Goal: Use online tool/utility: Utilize a website feature to perform a specific function

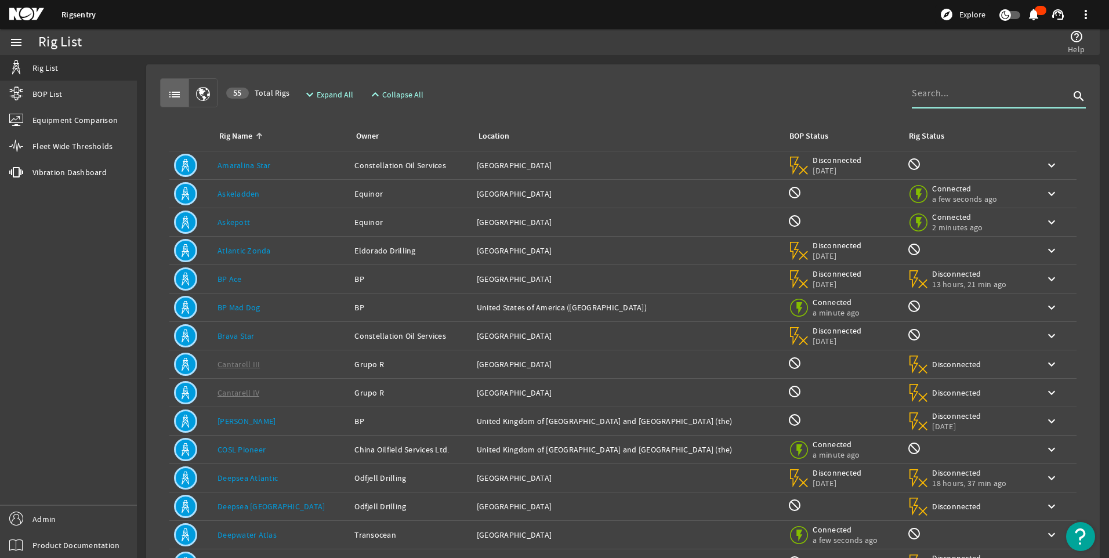
click at [926, 94] on input at bounding box center [991, 93] width 158 height 14
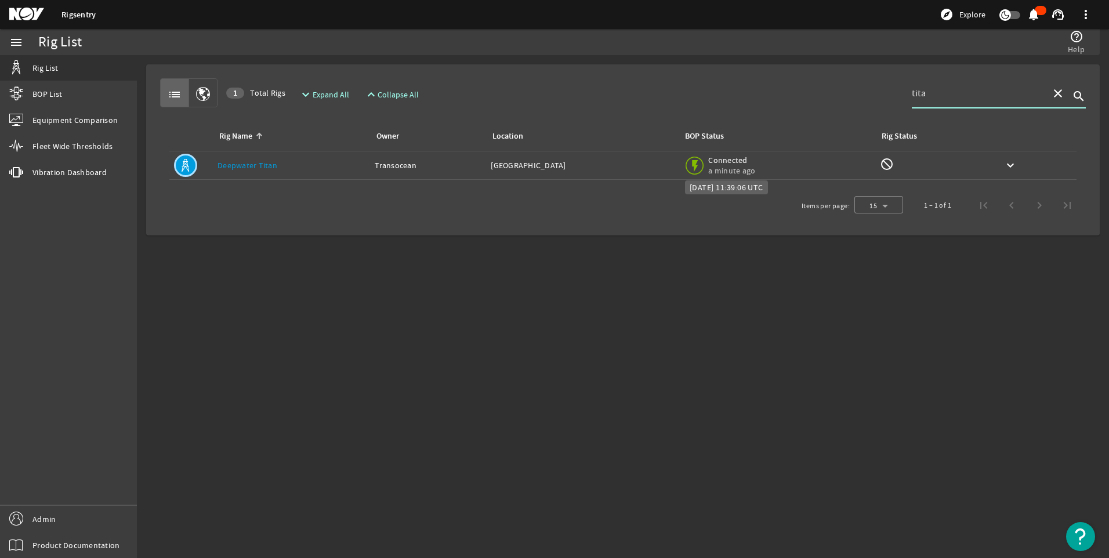
type input "tita"
click at [725, 169] on span "a minute ago" at bounding box center [732, 170] width 49 height 10
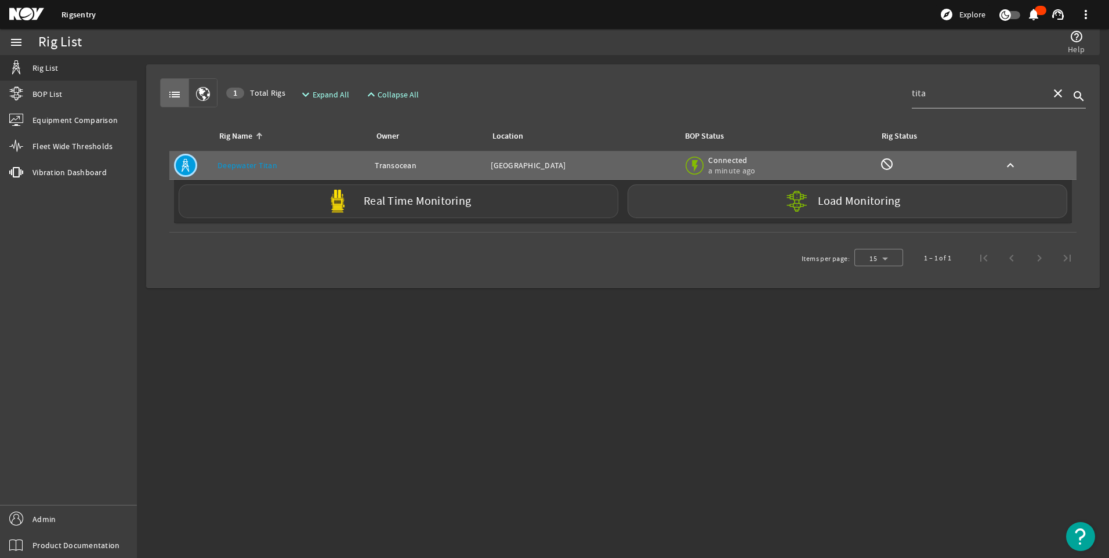
click at [559, 205] on div "Real Time Monitoring" at bounding box center [399, 201] width 440 height 34
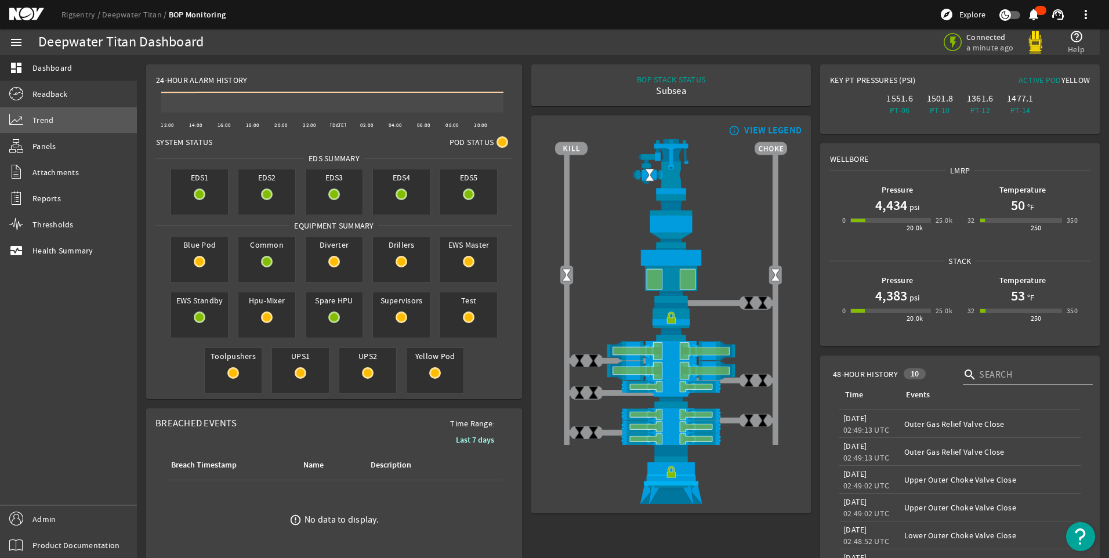
click at [53, 125] on link "Trend" at bounding box center [68, 120] width 137 height 26
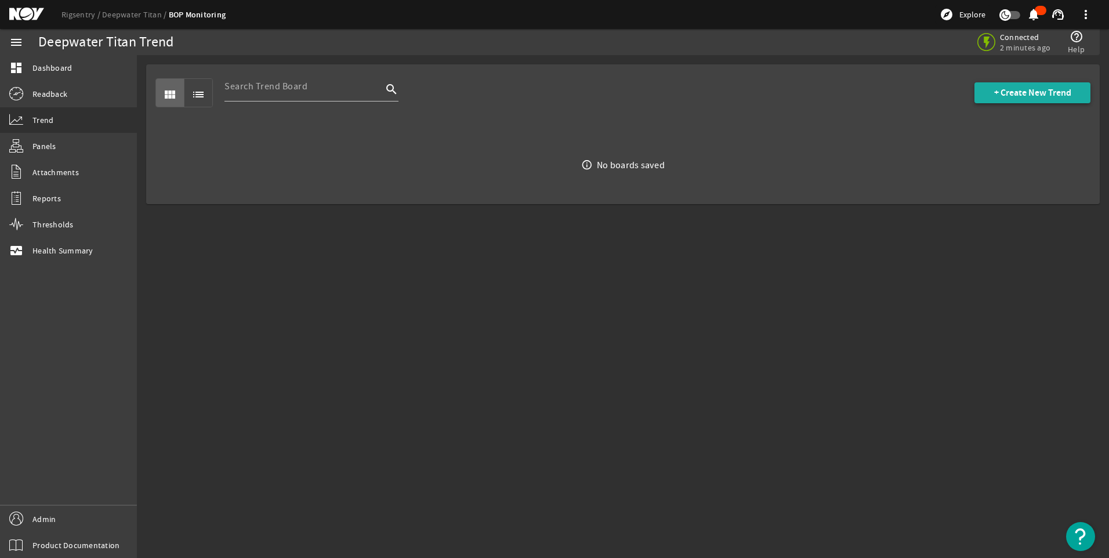
click at [1026, 95] on span "+ Create New Trend" at bounding box center [1032, 93] width 77 height 12
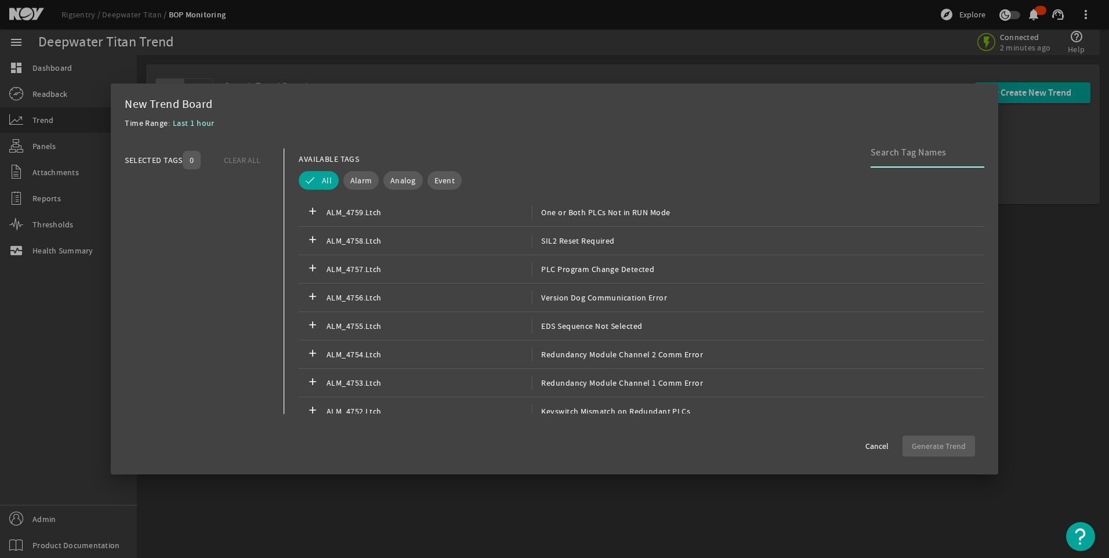
click at [893, 149] on input at bounding box center [923, 153] width 104 height 14
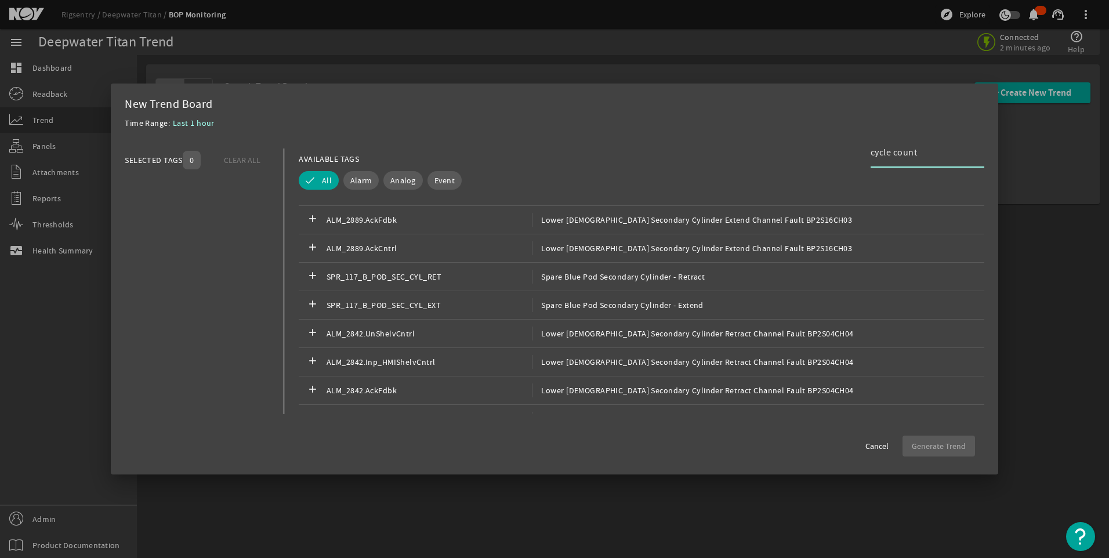
scroll to position [1454, 0]
click at [882, 151] on input "cycle count" at bounding box center [923, 153] width 104 height 14
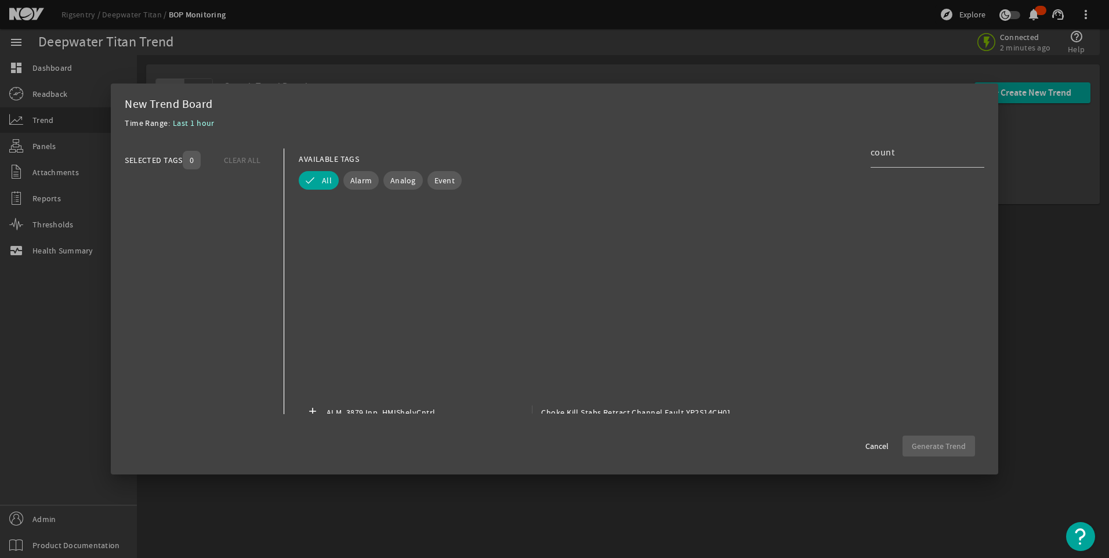
scroll to position [79708, 0]
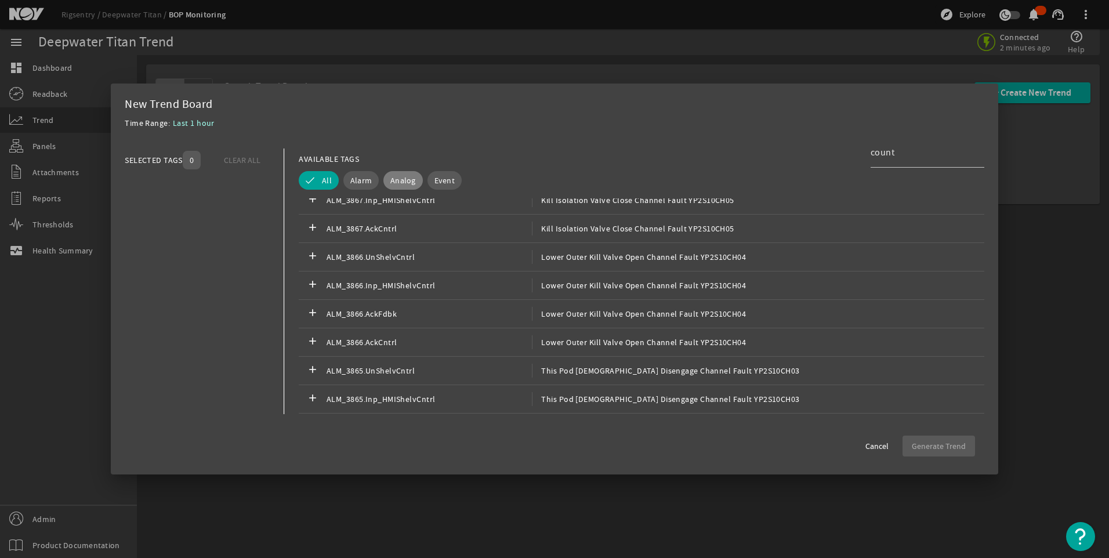
click at [404, 179] on span "Analog" at bounding box center [403, 181] width 26 height 12
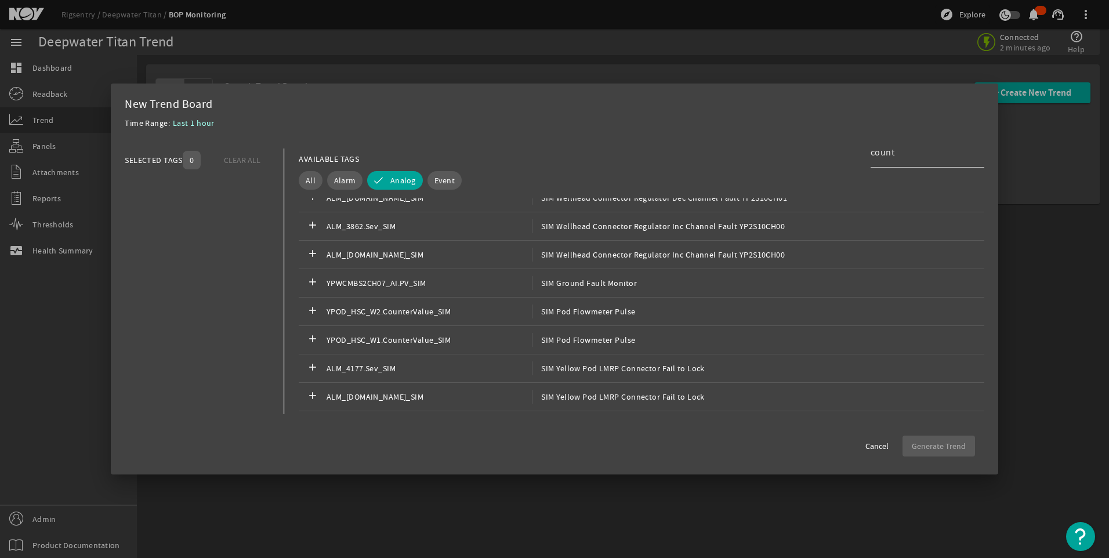
scroll to position [8245, 0]
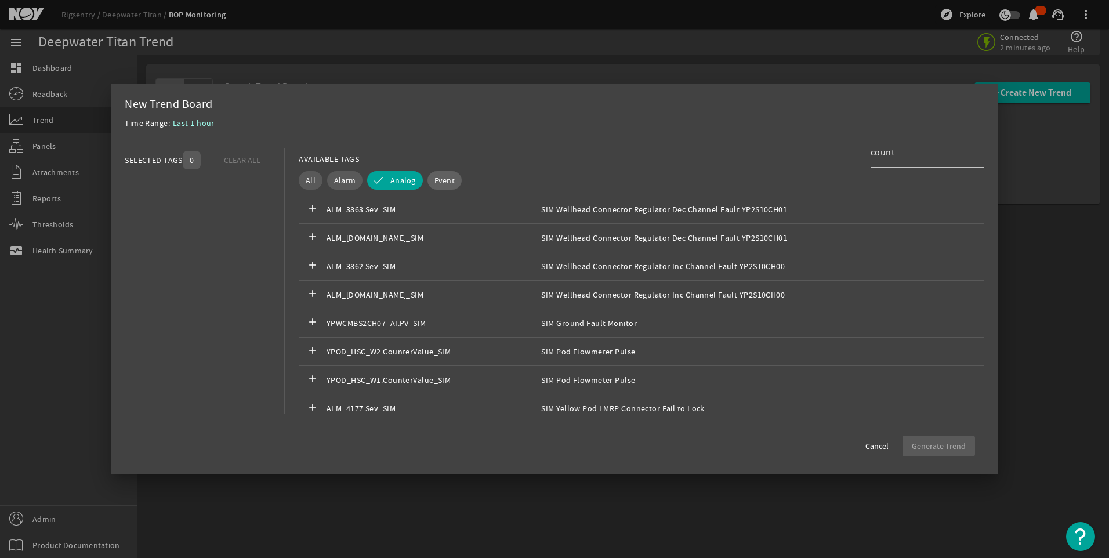
click at [448, 179] on span "Event" at bounding box center [445, 181] width 20 height 12
click at [417, 178] on button "Analog" at bounding box center [395, 180] width 56 height 19
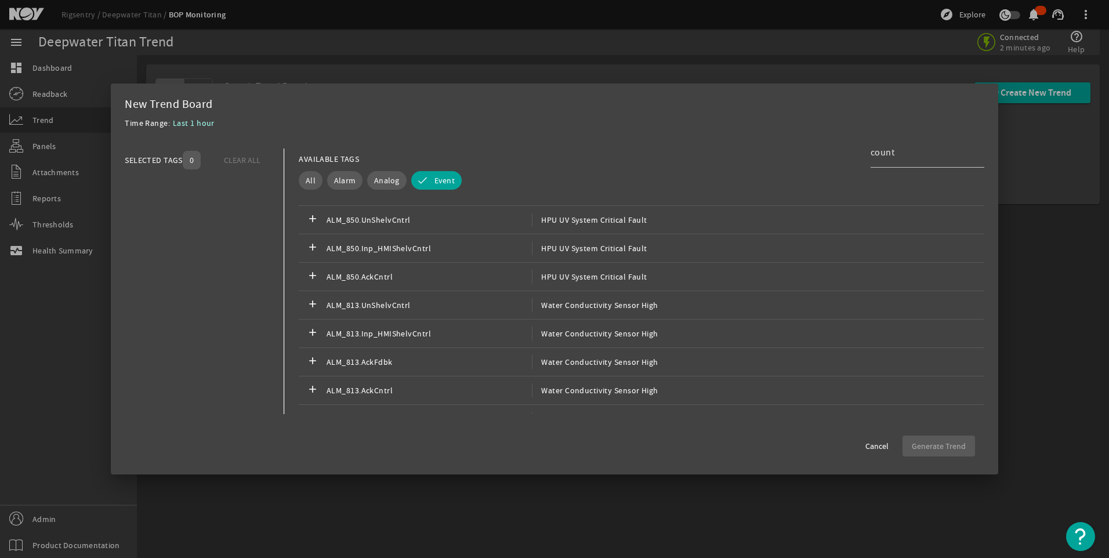
scroll to position [9808, 0]
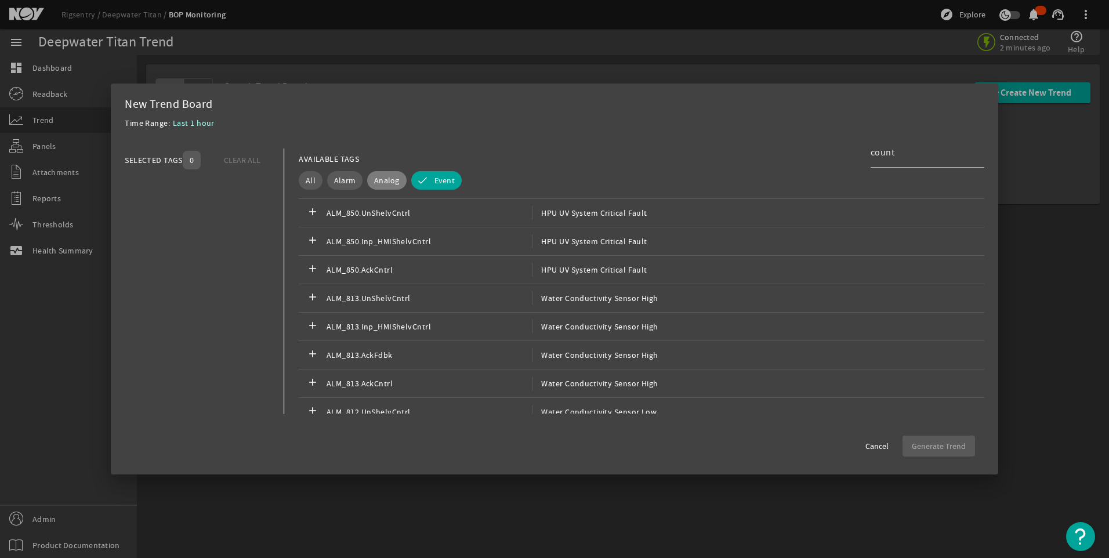
click at [385, 176] on span "Analog" at bounding box center [387, 181] width 26 height 12
click at [440, 182] on button "Event" at bounding box center [453, 180] width 50 height 19
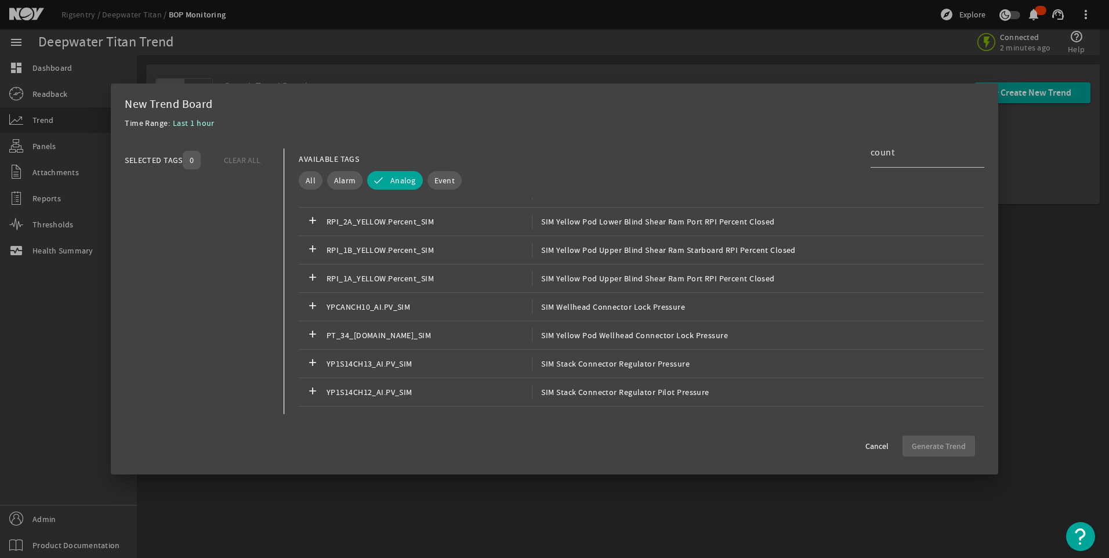
scroll to position [8868, 0]
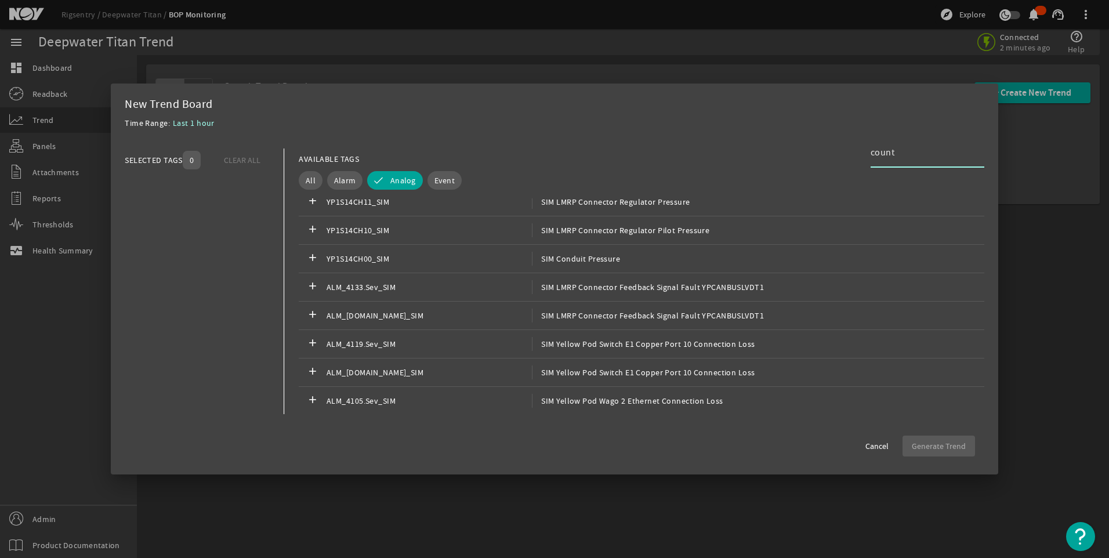
click at [912, 152] on input "count" at bounding box center [923, 153] width 104 height 14
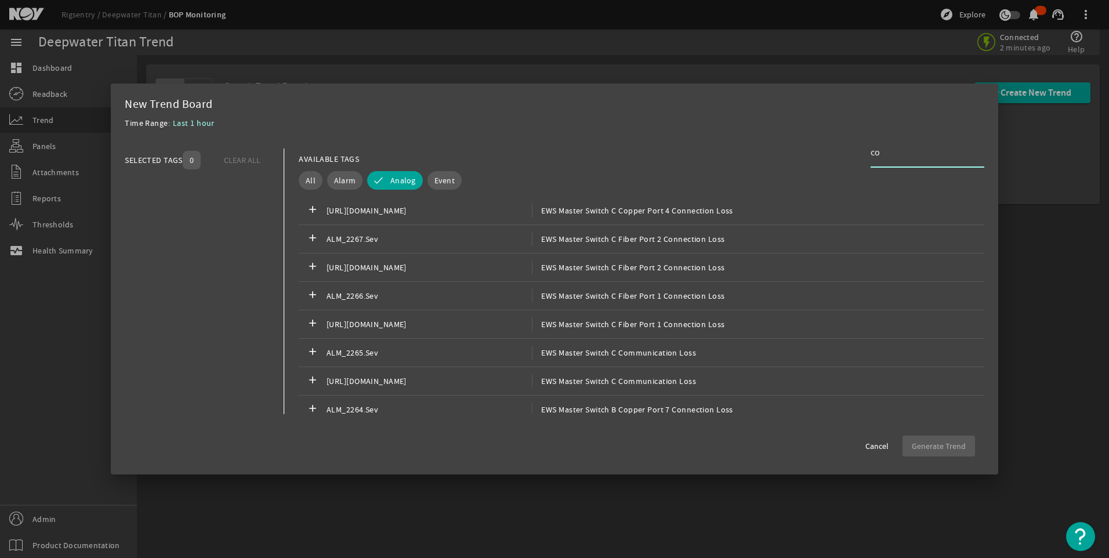
type input "c"
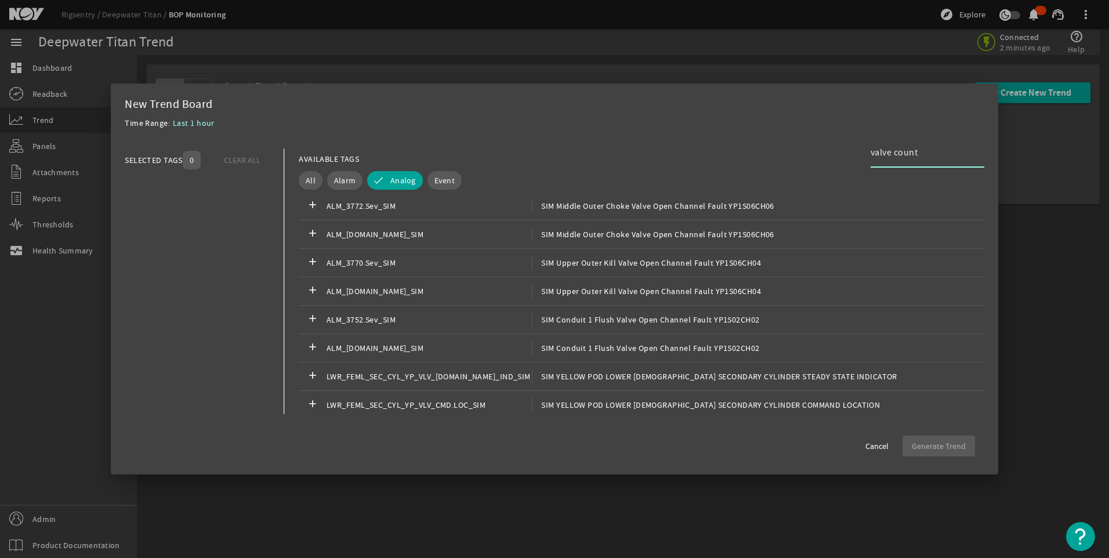
scroll to position [2348, 0]
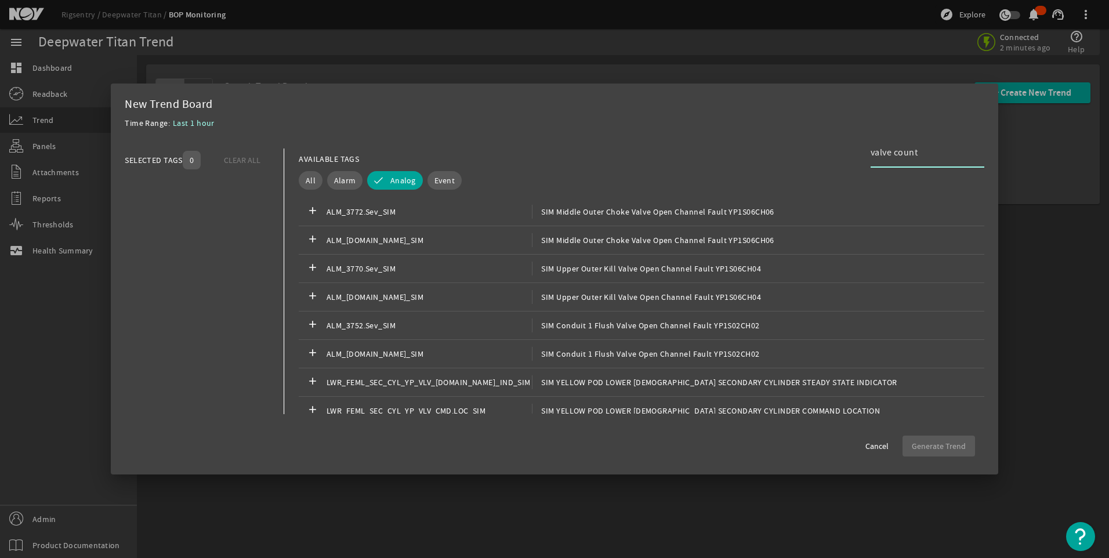
click at [881, 153] on input "valve count" at bounding box center [923, 153] width 104 height 14
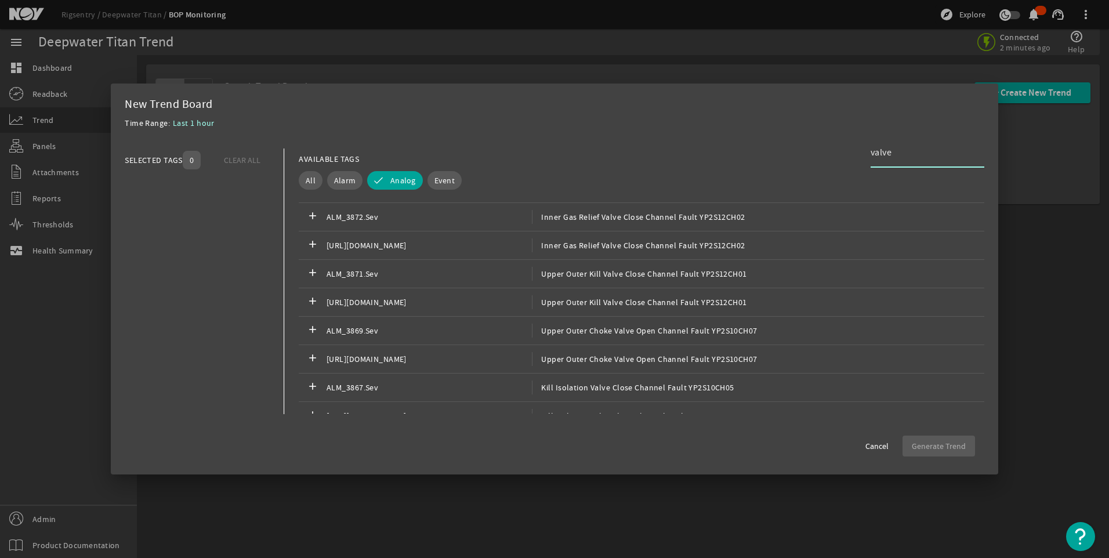
scroll to position [12688, 0]
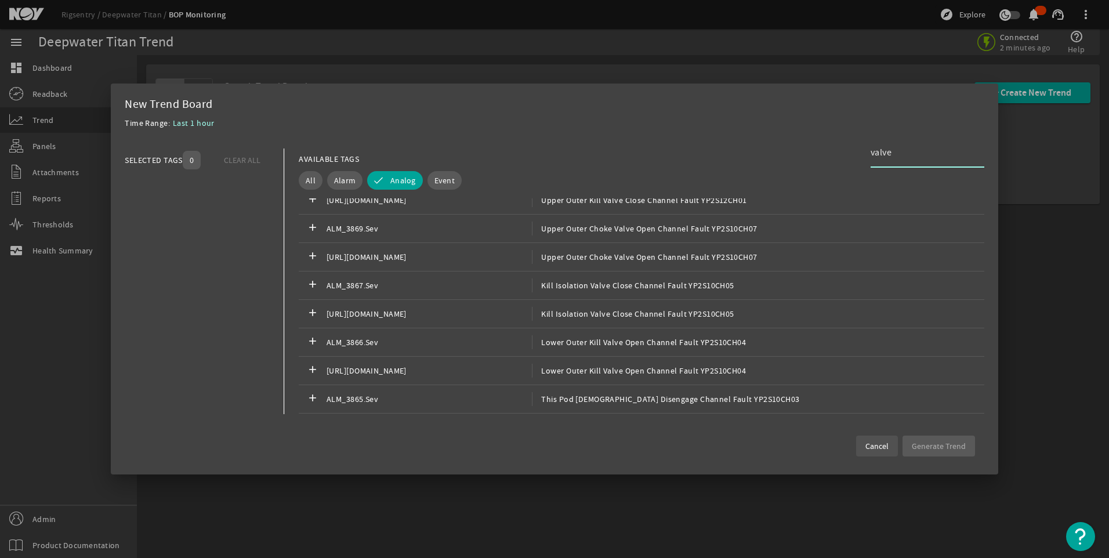
type input "valve"
click at [868, 446] on span "Cancel" at bounding box center [877, 446] width 23 height 12
